Goal: Find specific page/section

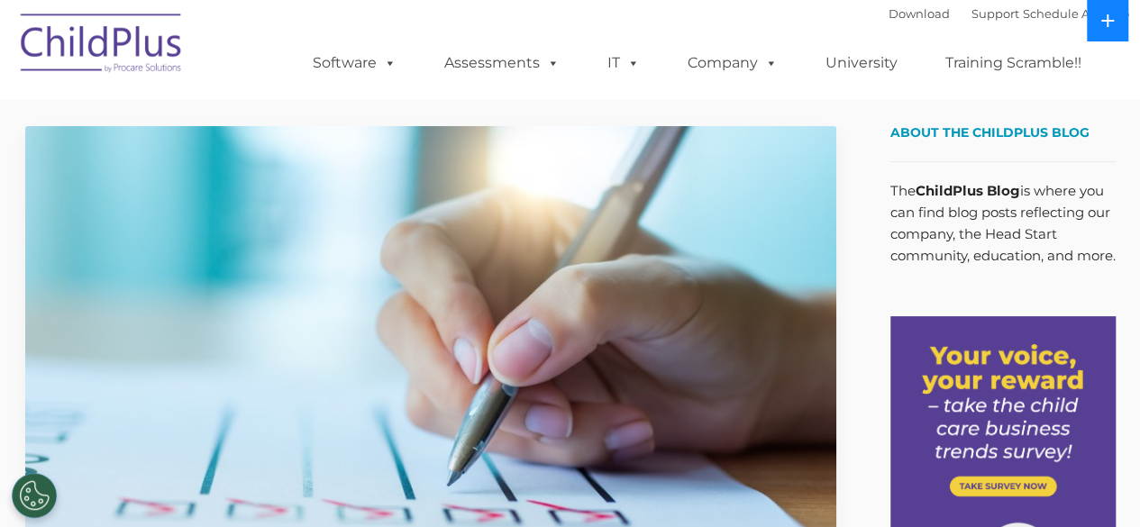
click at [1107, 19] on icon at bounding box center [1107, 20] width 13 height 13
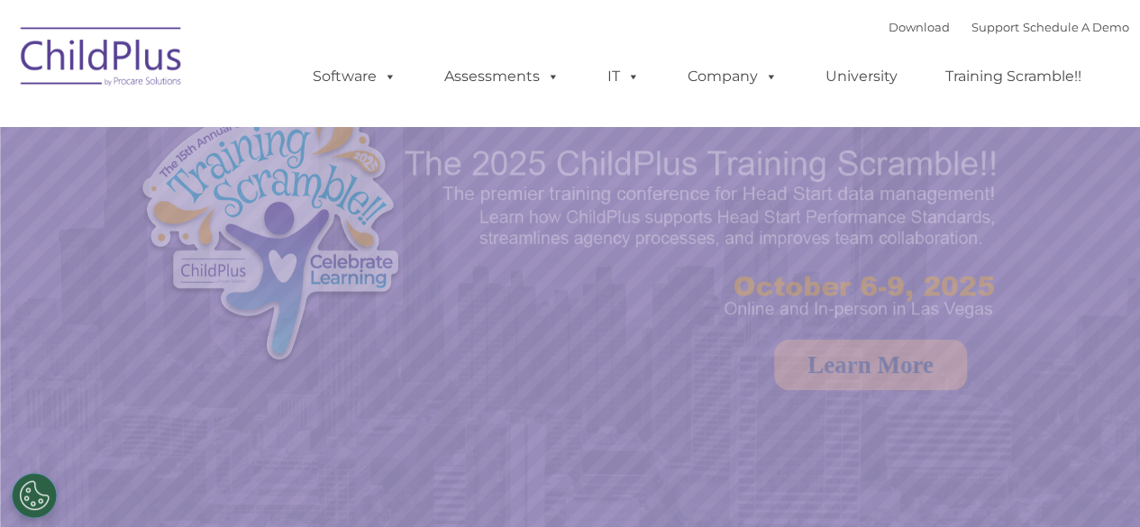
select select "MEDIUM"
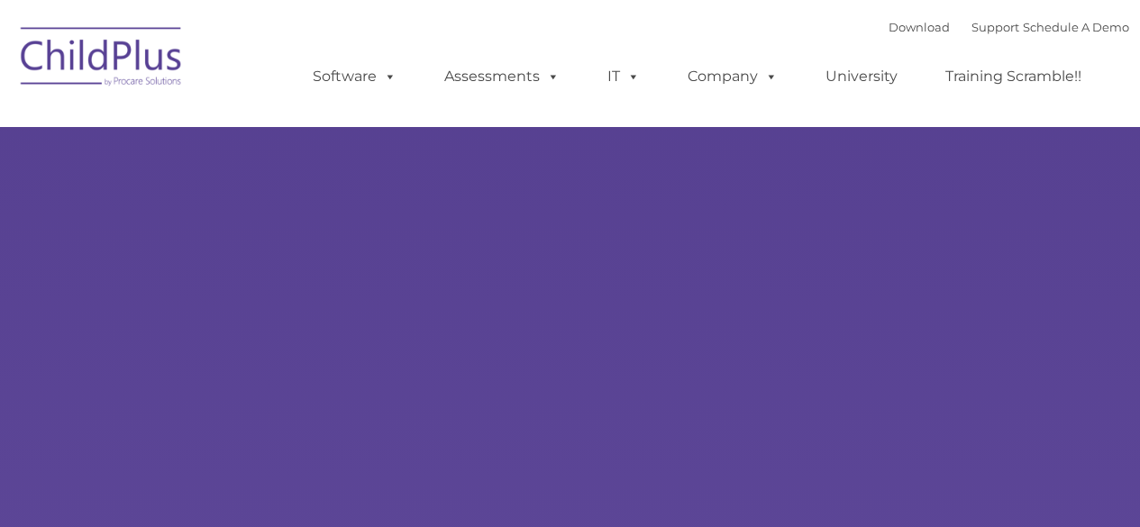
type input ""
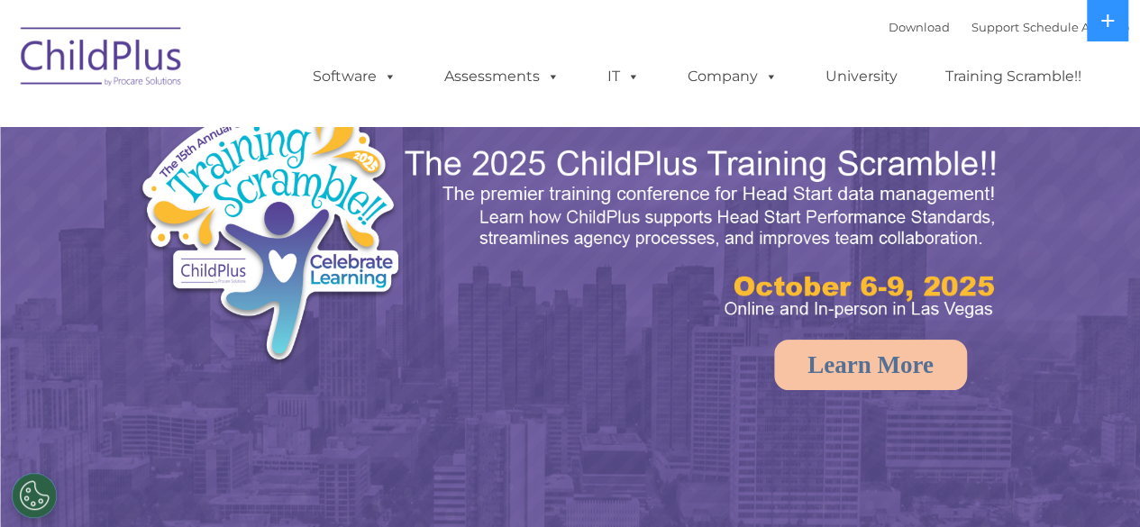
select select "MEDIUM"
